Goal: Navigation & Orientation: Find specific page/section

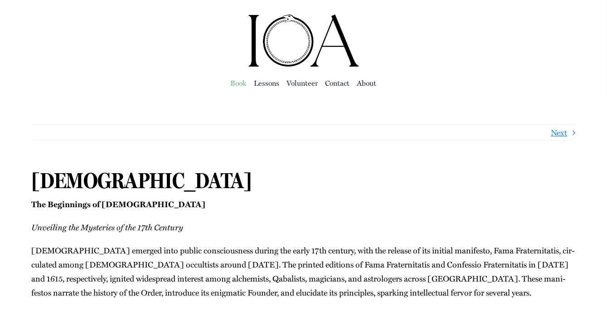
click at [242, 83] on span "Book" at bounding box center [239, 83] width 16 height 13
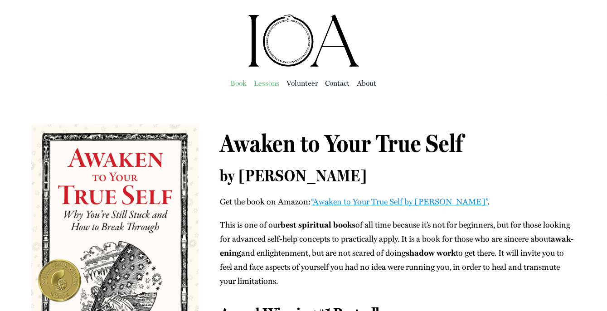
click at [264, 82] on span "Lessons" at bounding box center [266, 83] width 25 height 13
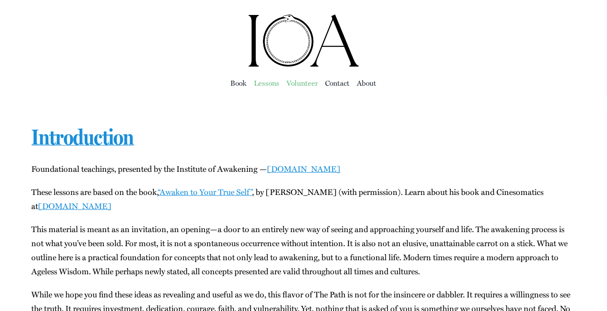
click at [303, 82] on span "Vol­un­teer" at bounding box center [302, 83] width 31 height 13
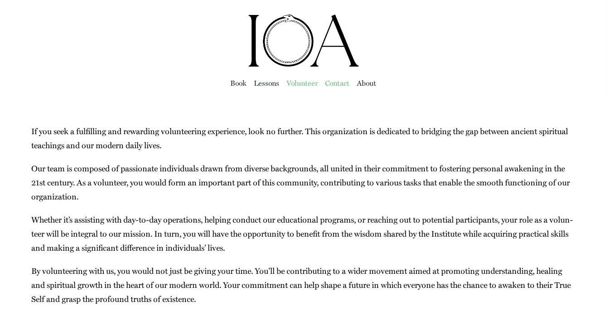
click at [333, 82] on span "Con­tact" at bounding box center [337, 83] width 24 height 13
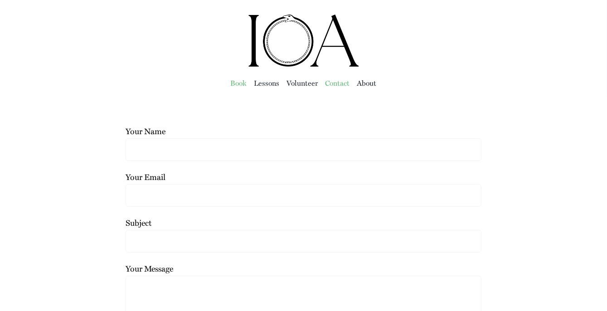
click at [238, 82] on span "Book" at bounding box center [239, 83] width 16 height 13
